Goal: Information Seeking & Learning: Learn about a topic

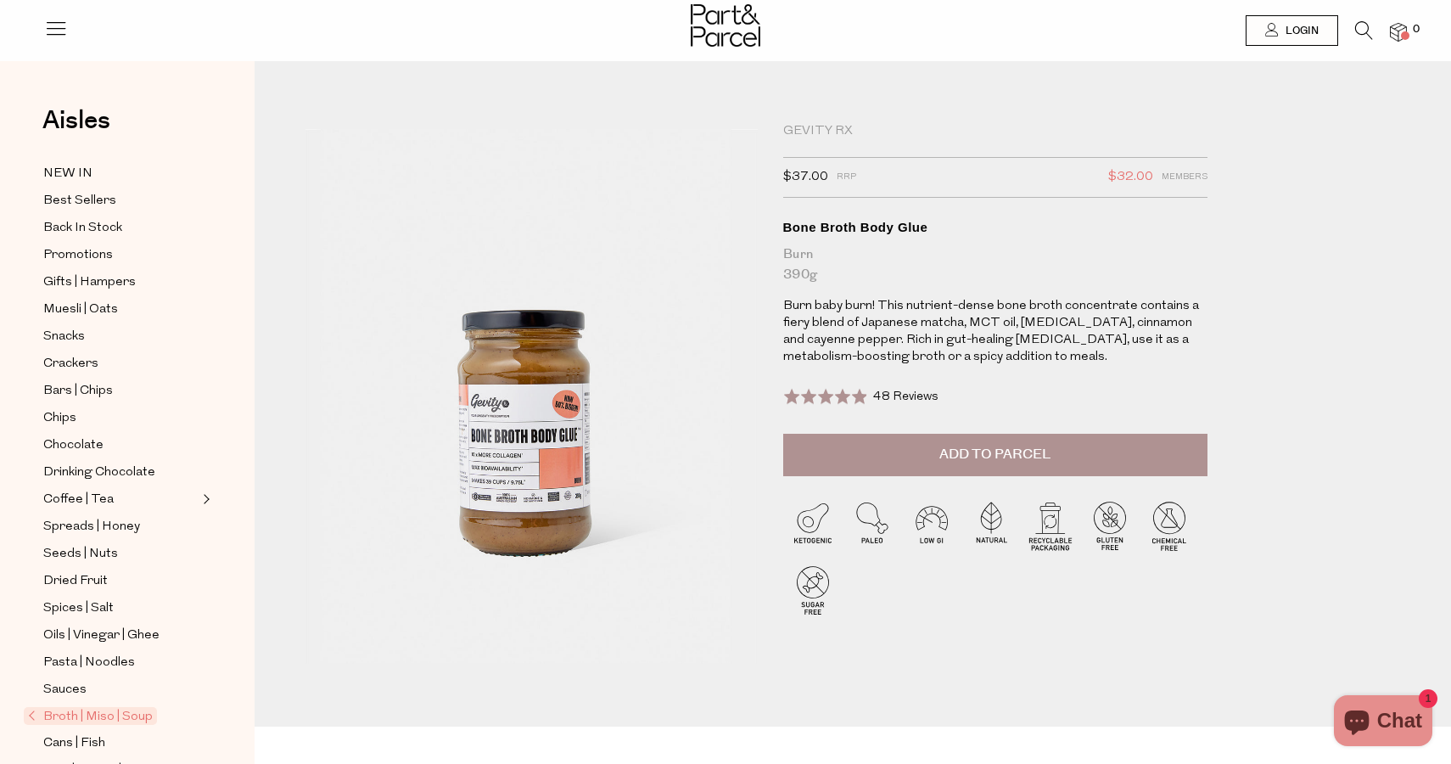
click at [833, 131] on div "Gevity RX" at bounding box center [995, 131] width 424 height 17
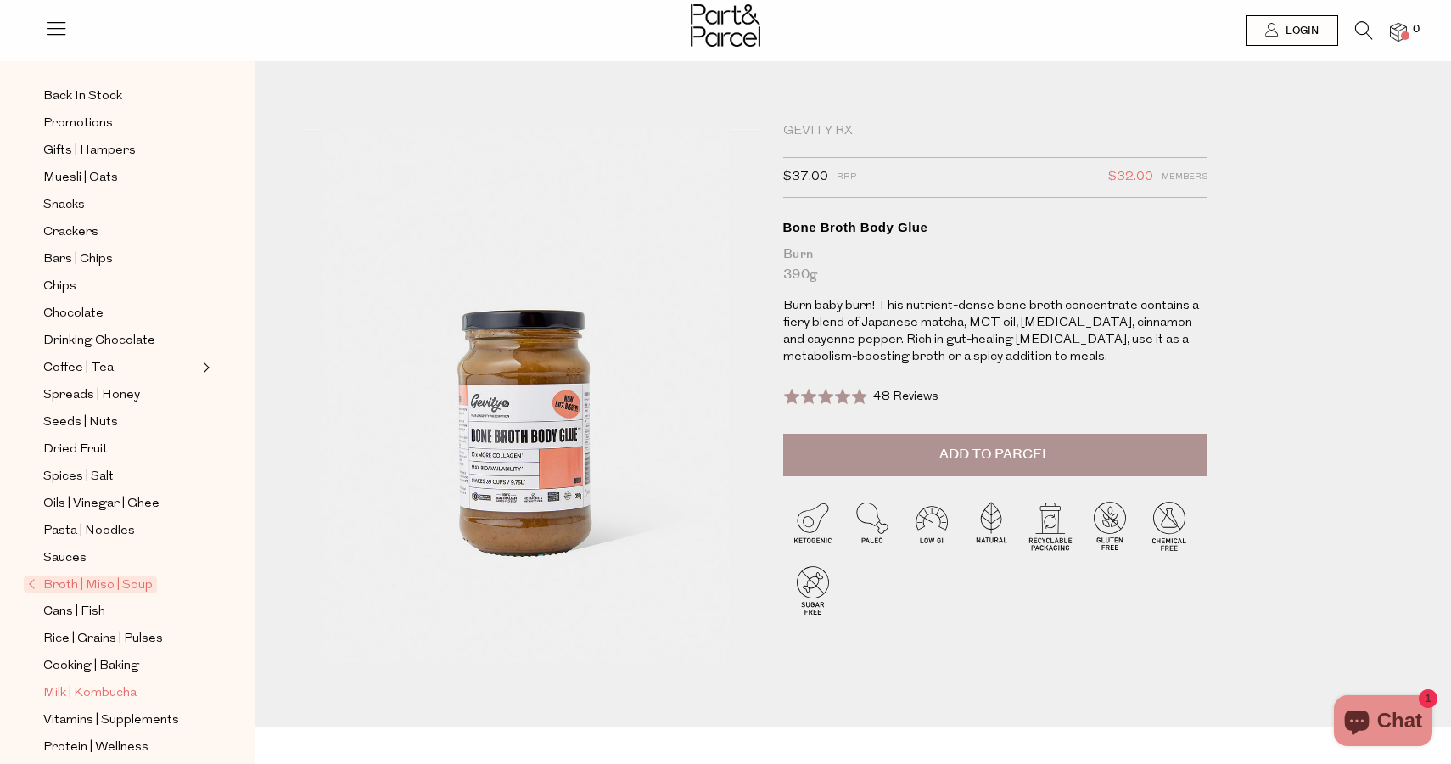
scroll to position [174, 0]
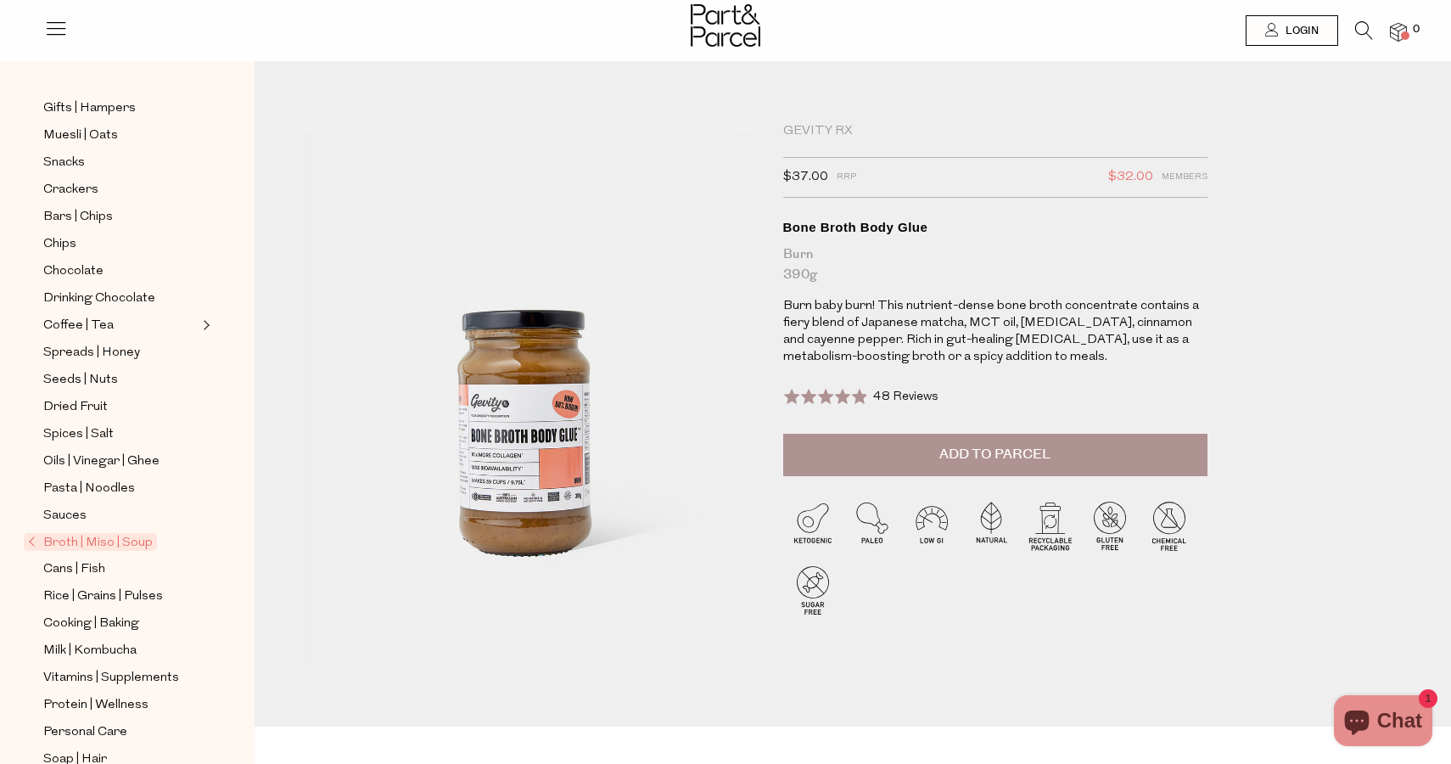
click at [107, 544] on span "Broth | Miso | Soup" at bounding box center [90, 542] width 133 height 18
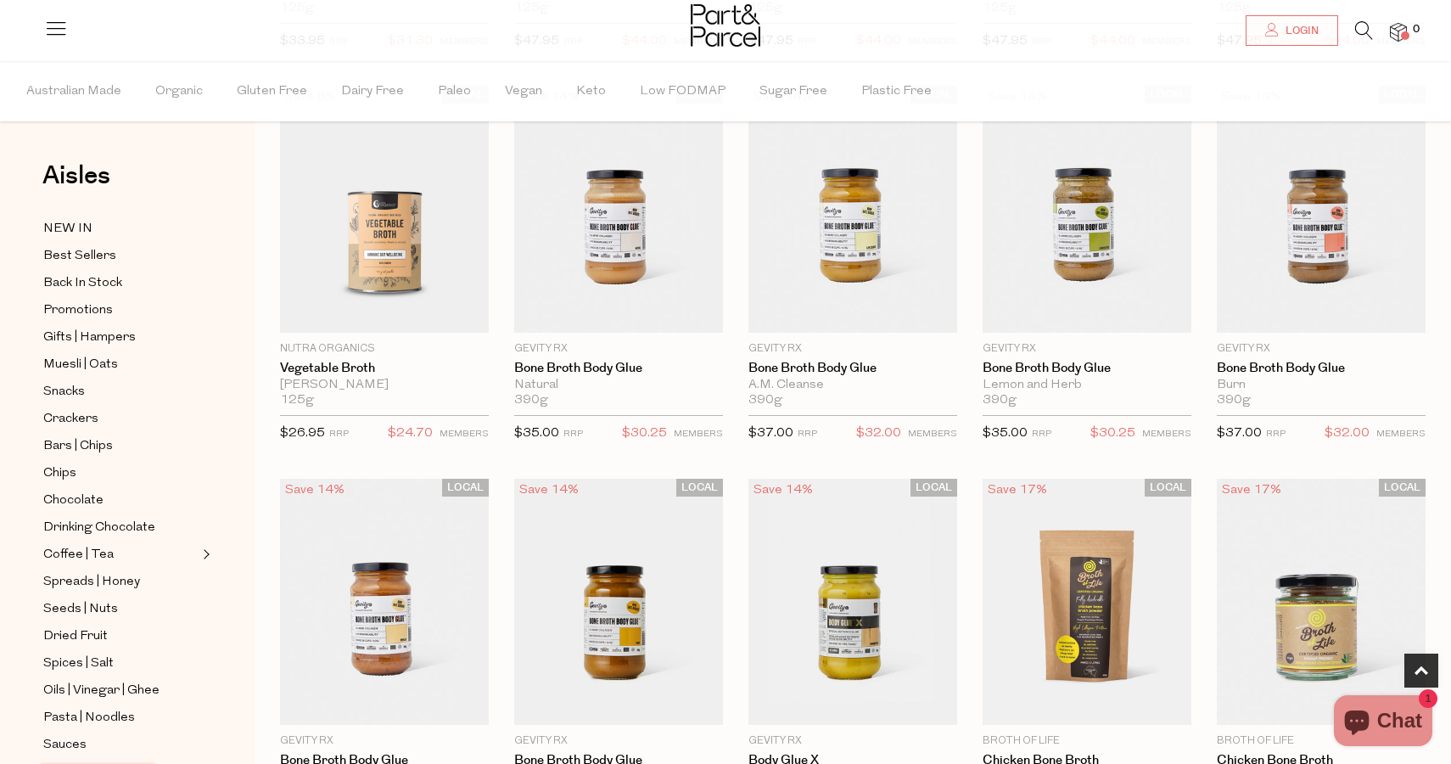
scroll to position [1016, 0]
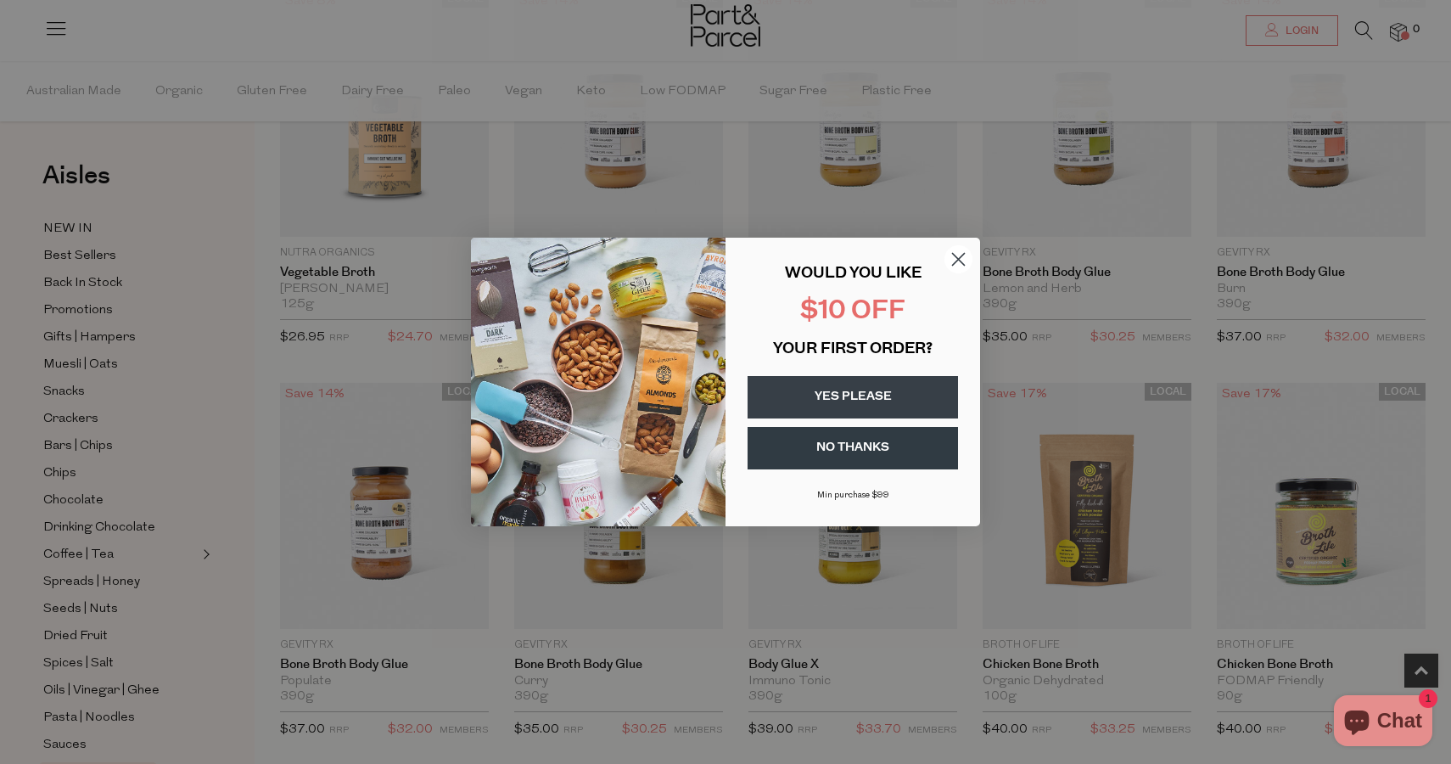
click at [951, 262] on circle "Close dialog" at bounding box center [959, 259] width 28 height 28
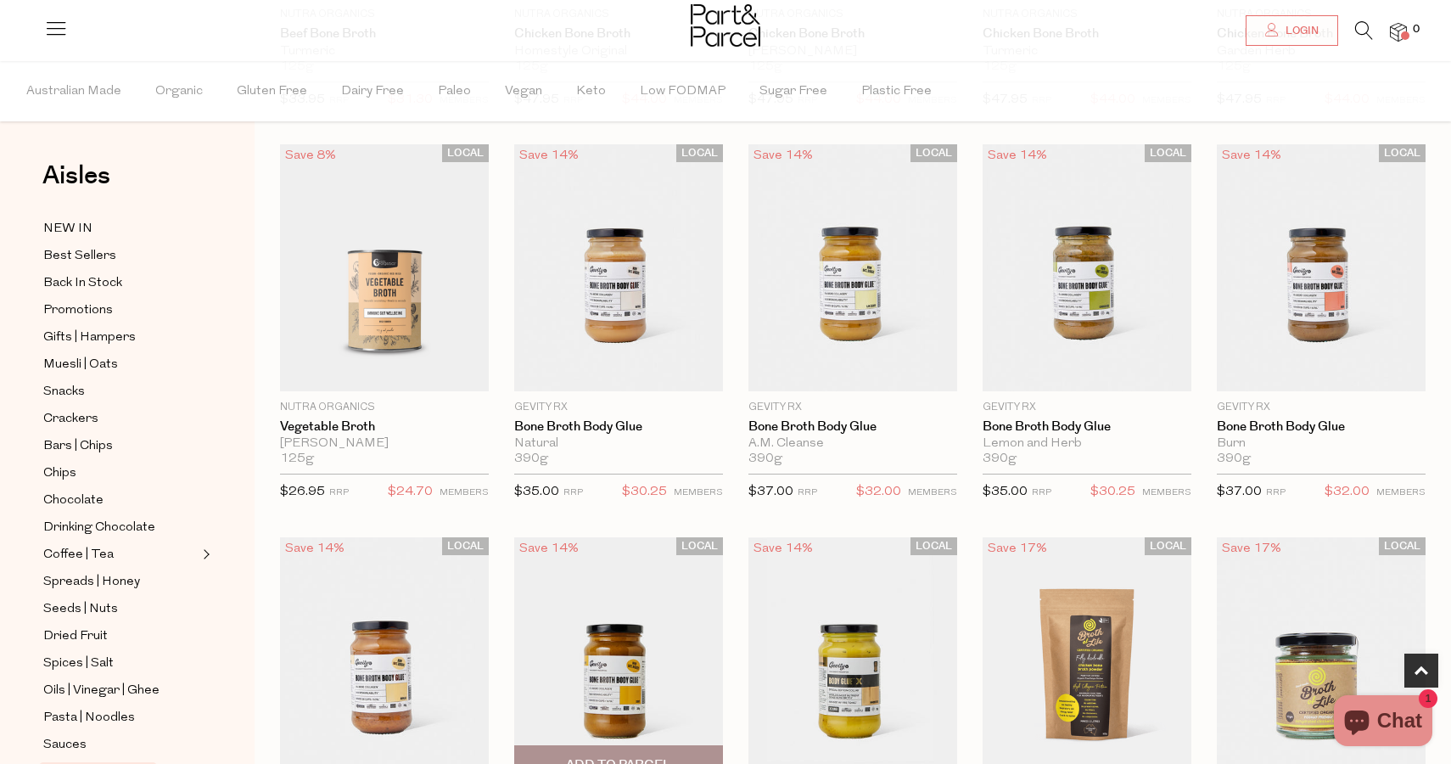
scroll to position [821, 0]
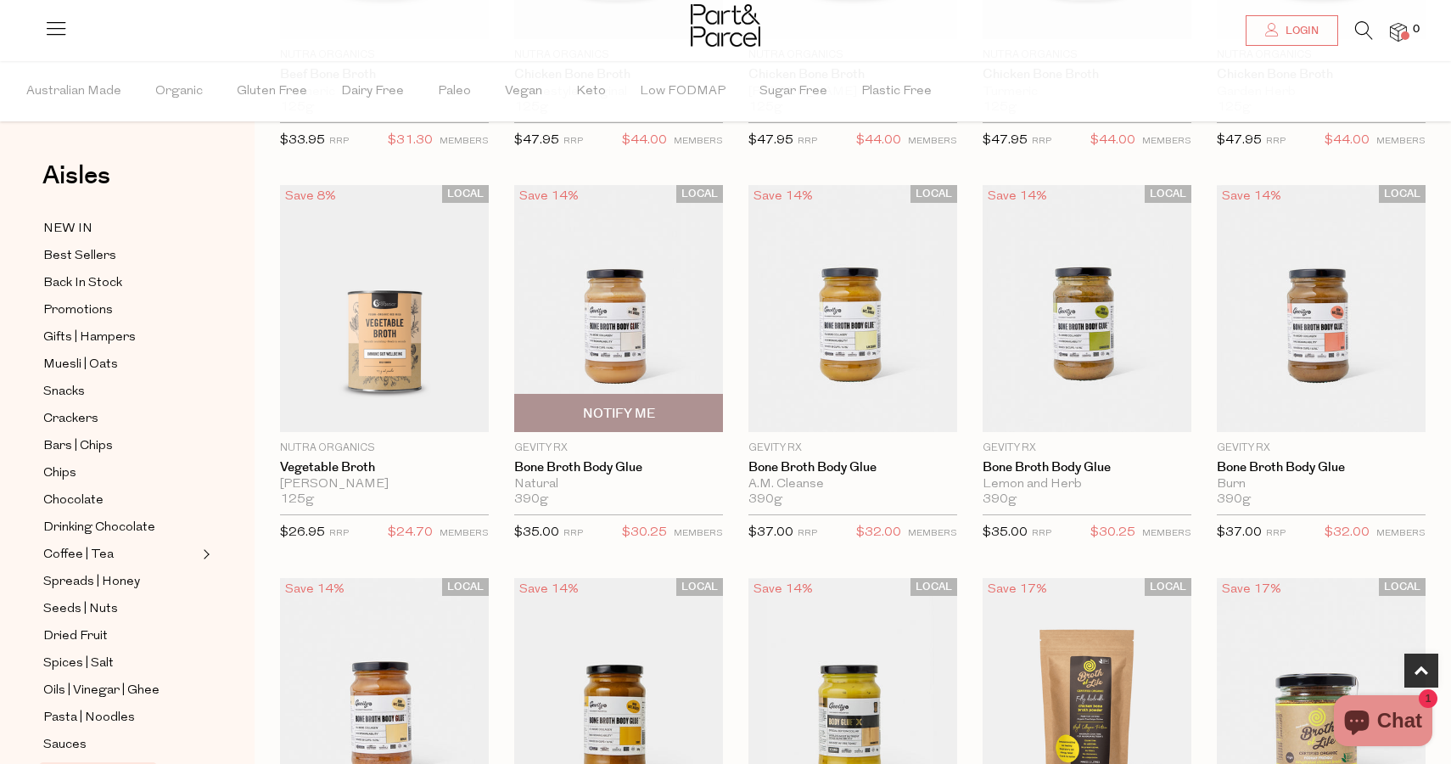
click at [592, 318] on img at bounding box center [618, 308] width 209 height 246
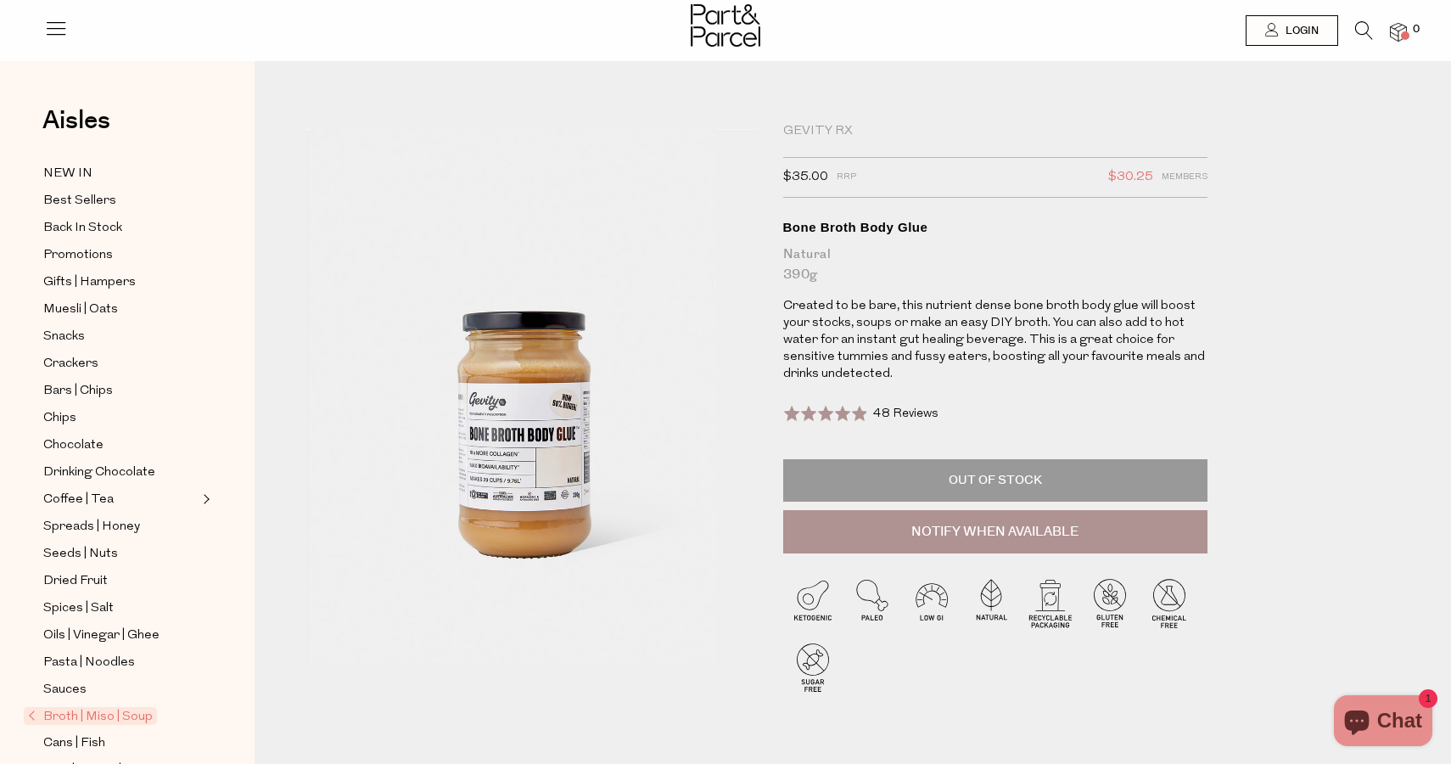
click at [520, 434] on img at bounding box center [532, 396] width 452 height 534
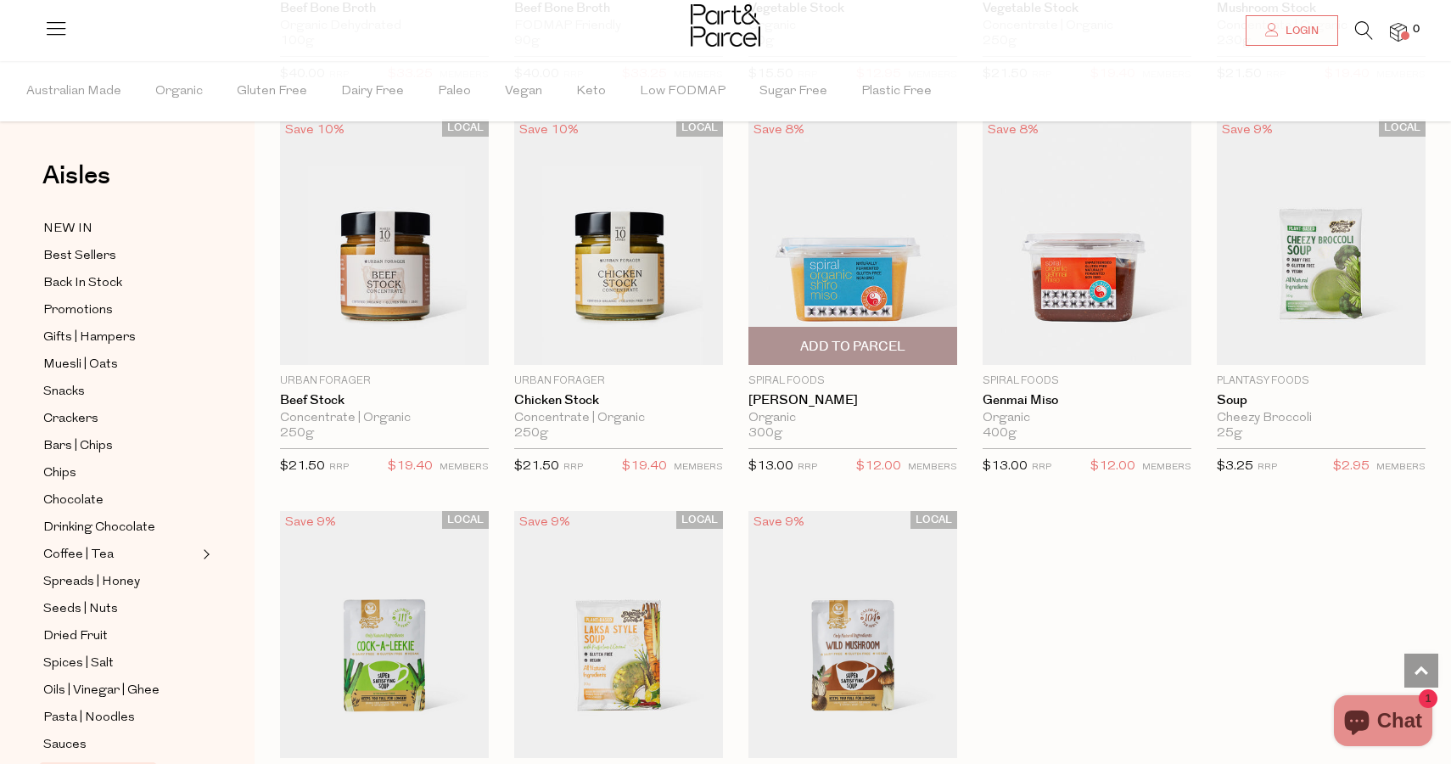
scroll to position [2217, 0]
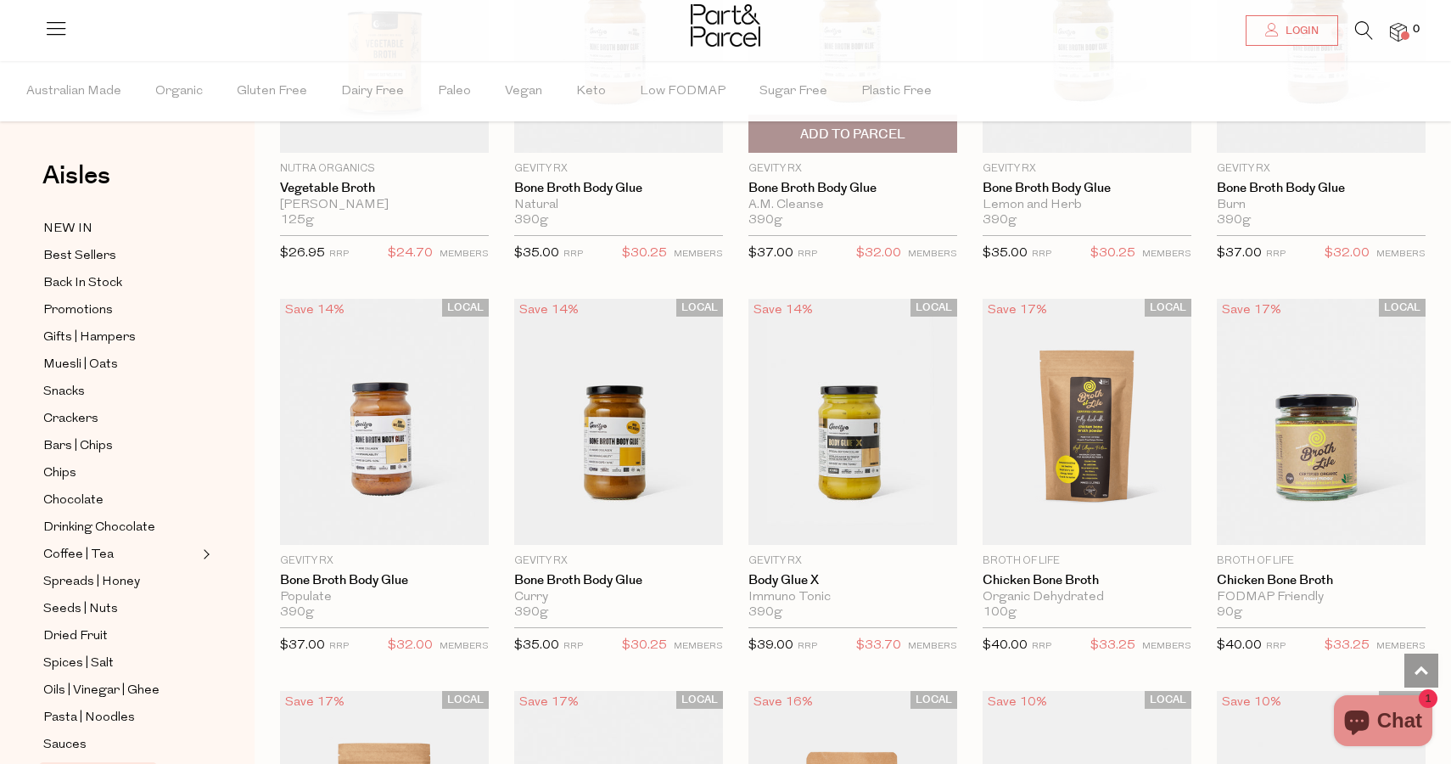
scroll to position [895, 0]
